Goal: Find specific page/section: Find specific page/section

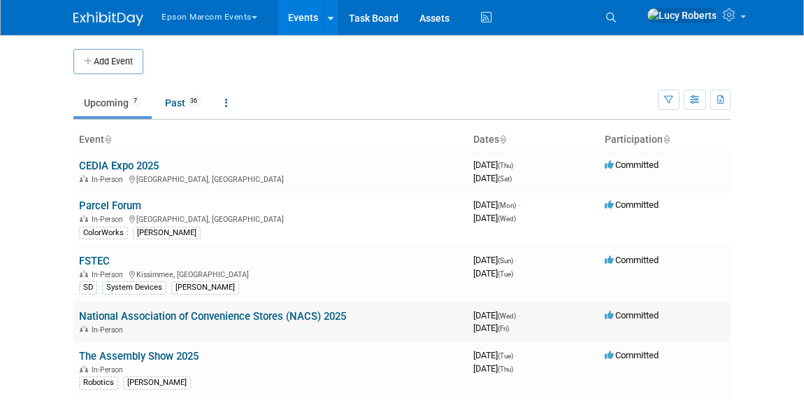
click at [166, 310] on link "National Association of Convenience Stores (NACS) 2025" at bounding box center [212, 316] width 267 height 13
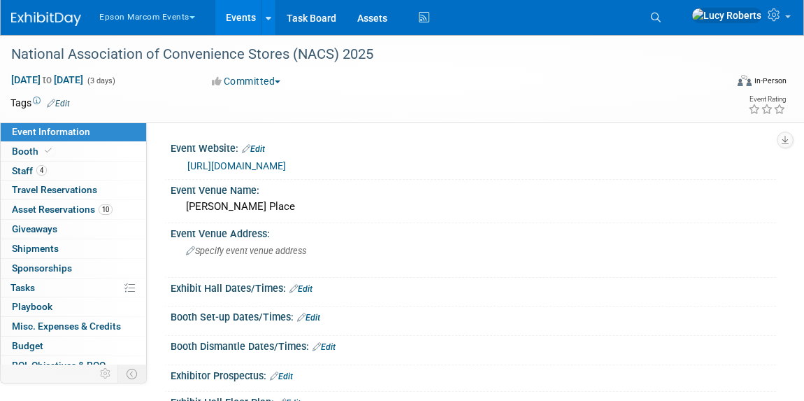
click at [263, 164] on link "https://www.nacsshow.com/" at bounding box center [236, 165] width 99 height 11
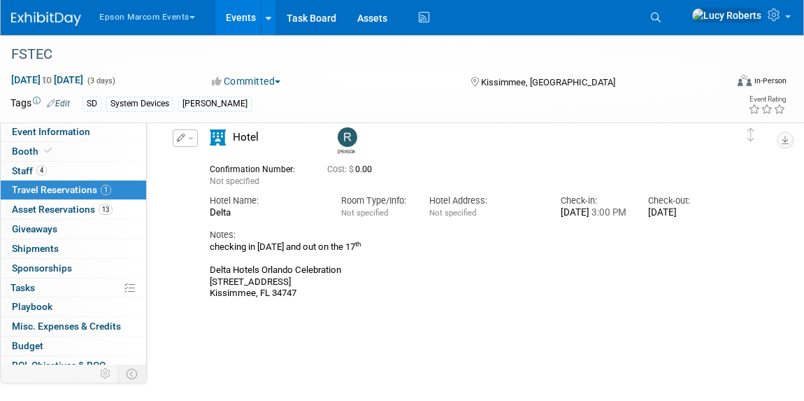
click at [150, 23] on button "Epson Marcom Events" at bounding box center [155, 14] width 115 height 29
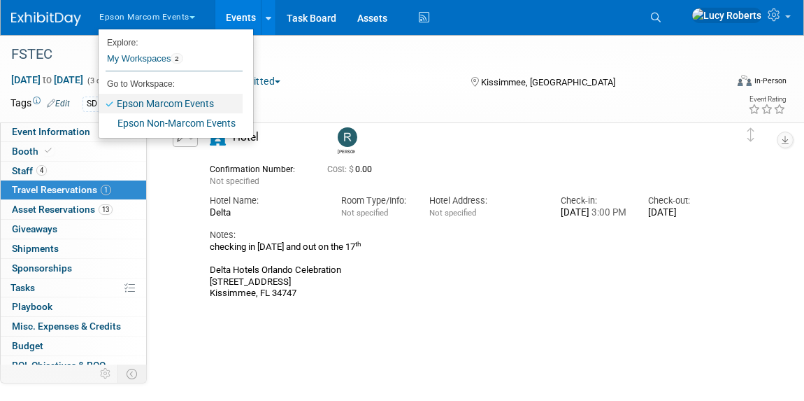
click at [145, 105] on link "Epson Marcom Events" at bounding box center [171, 104] width 144 height 20
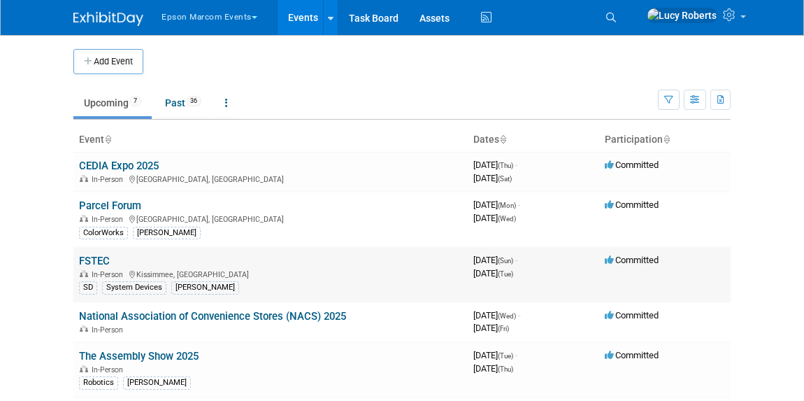
click at [102, 257] on link "FSTEC" at bounding box center [94, 260] width 31 height 13
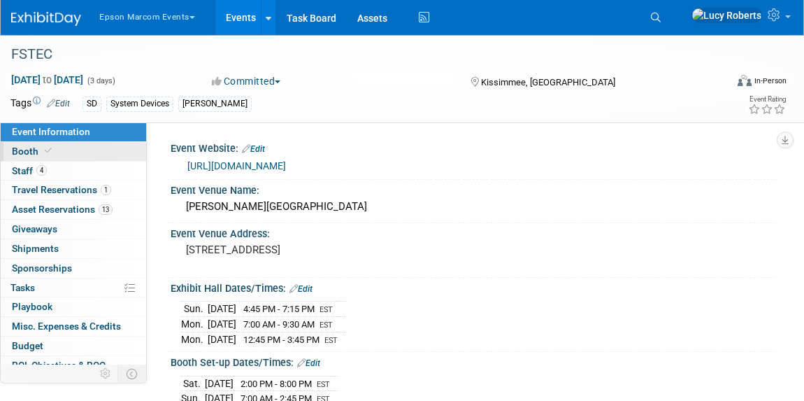
click at [73, 150] on link "Booth" at bounding box center [73, 151] width 145 height 19
